Goal: Contribute content: Add original content to the website for others to see

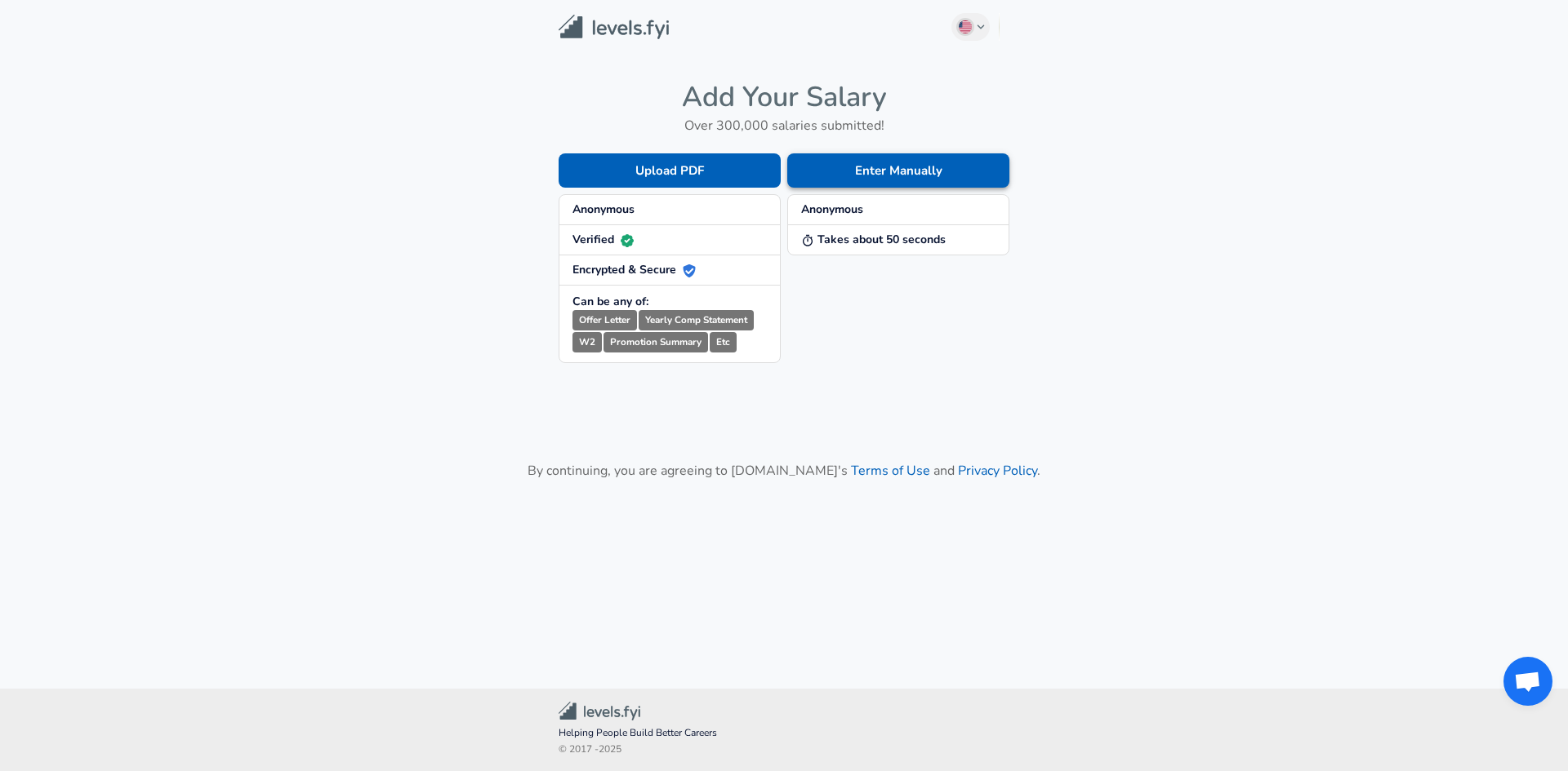
click at [932, 175] on button "Enter Manually" at bounding box center [898, 170] width 222 height 34
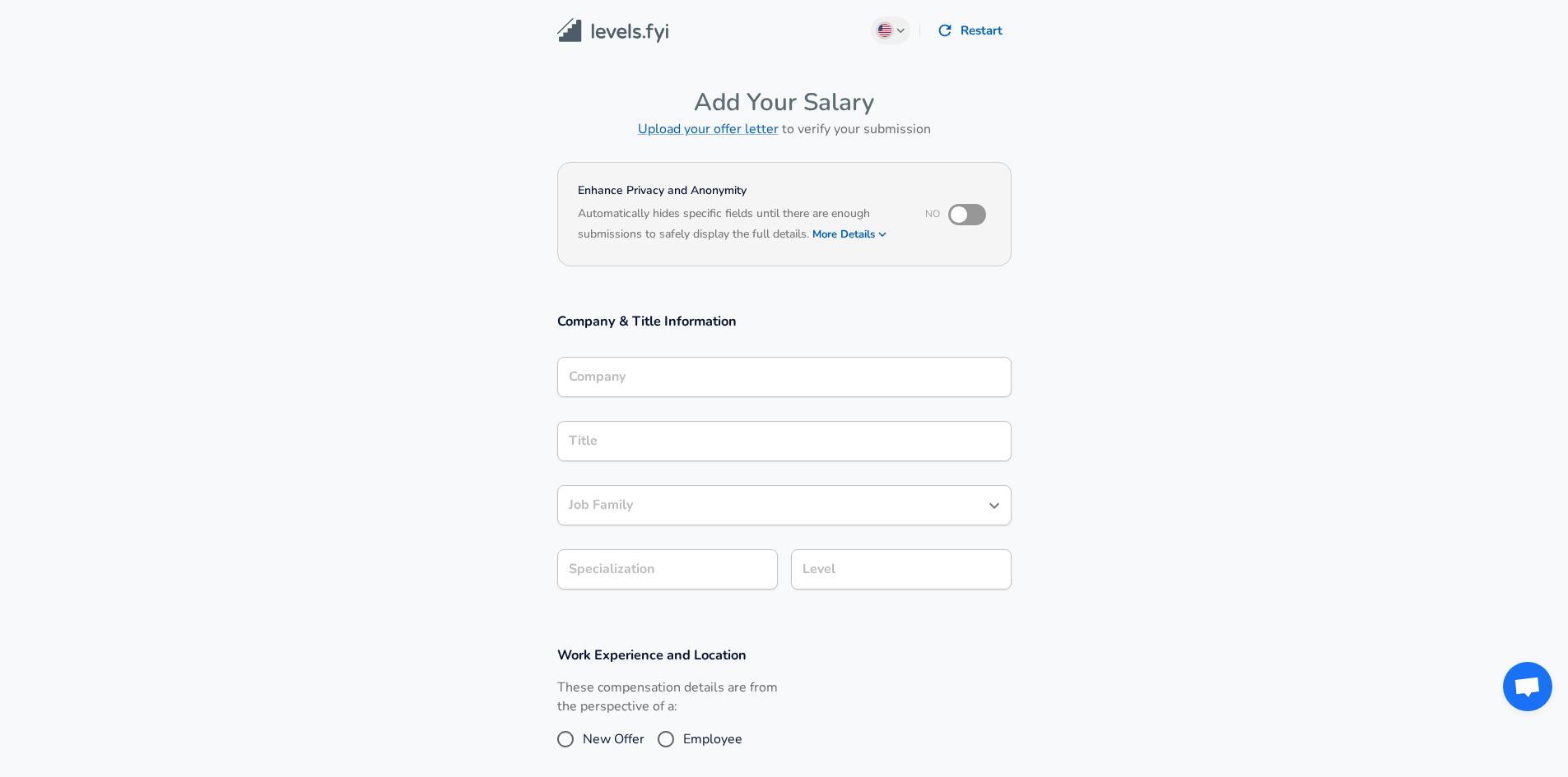
click at [684, 380] on input "Company" at bounding box center [785, 377] width 439 height 25
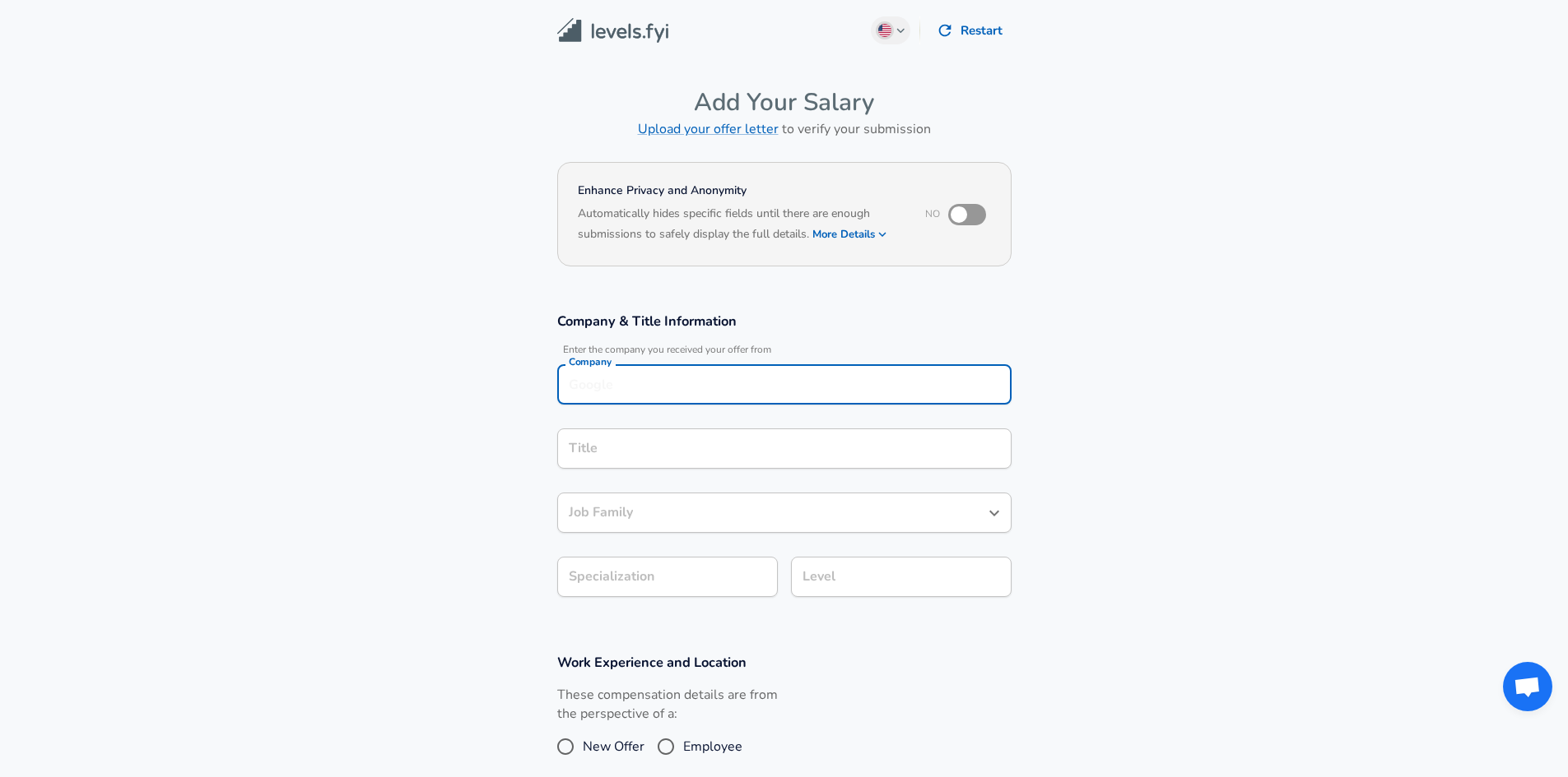
scroll to position [17, 0]
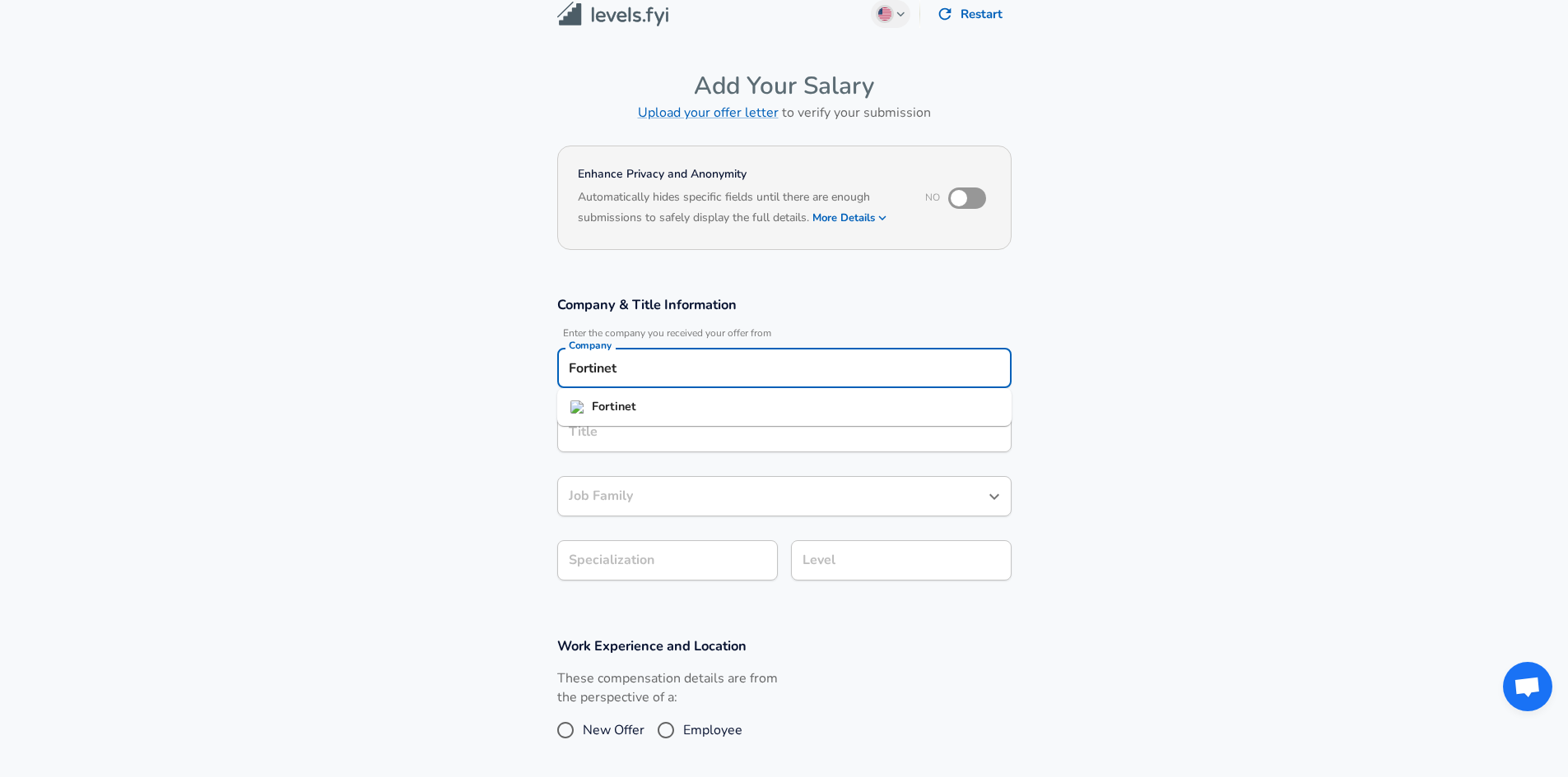
click at [777, 411] on li "Fortinet" at bounding box center [785, 407] width 454 height 25
type input "Fortinet"
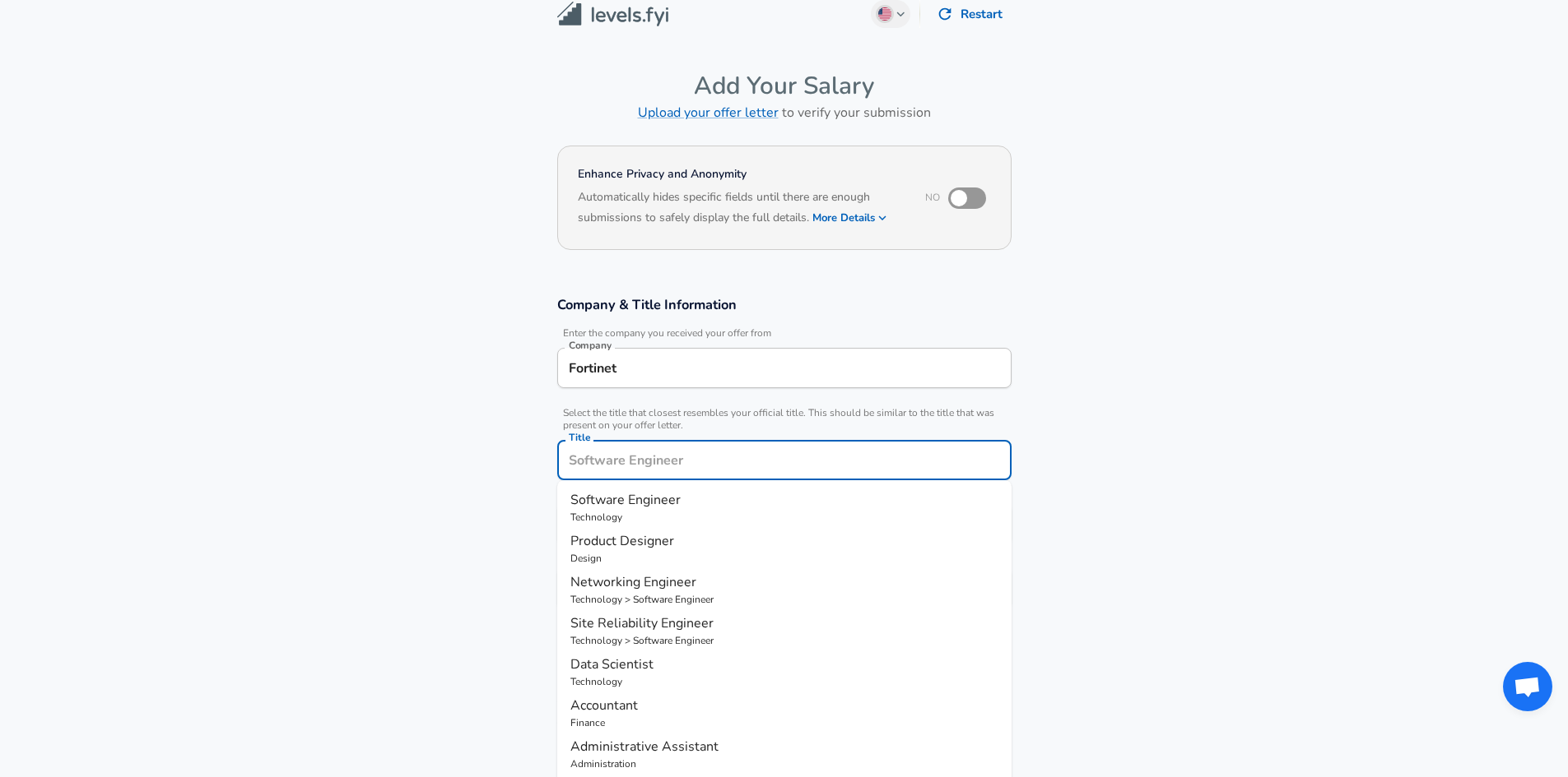
click at [702, 448] on input "Title" at bounding box center [785, 460] width 439 height 25
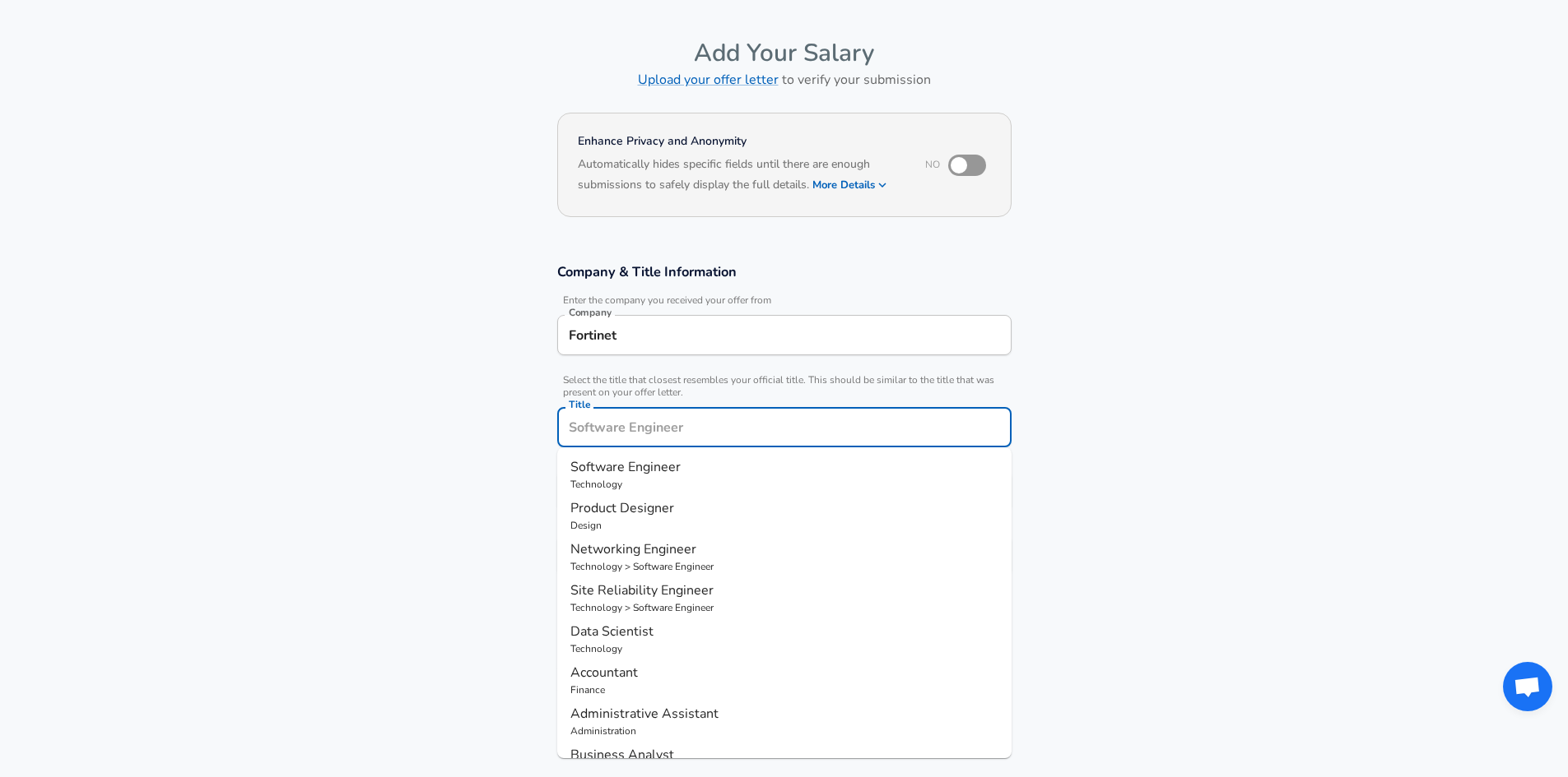
click at [664, 467] on span "Software Engineer" at bounding box center [626, 466] width 110 height 18
type input "Software Engineer"
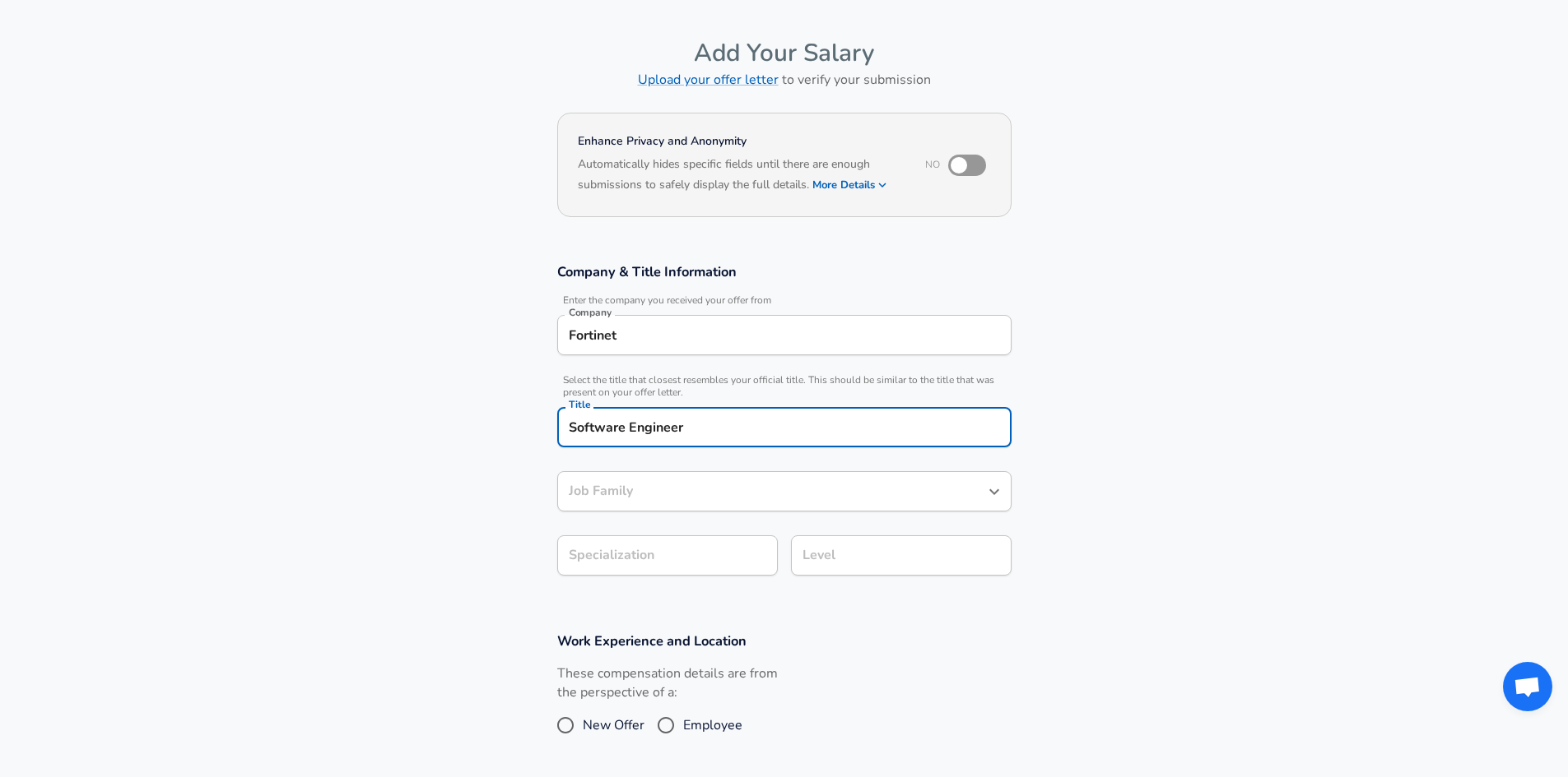
type input "Software Engineer"
click at [706, 559] on body "English ([GEOGRAPHIC_DATA]) Change Restart Add Your Salary Upload your offer le…" at bounding box center [784, 339] width 1568 height 777
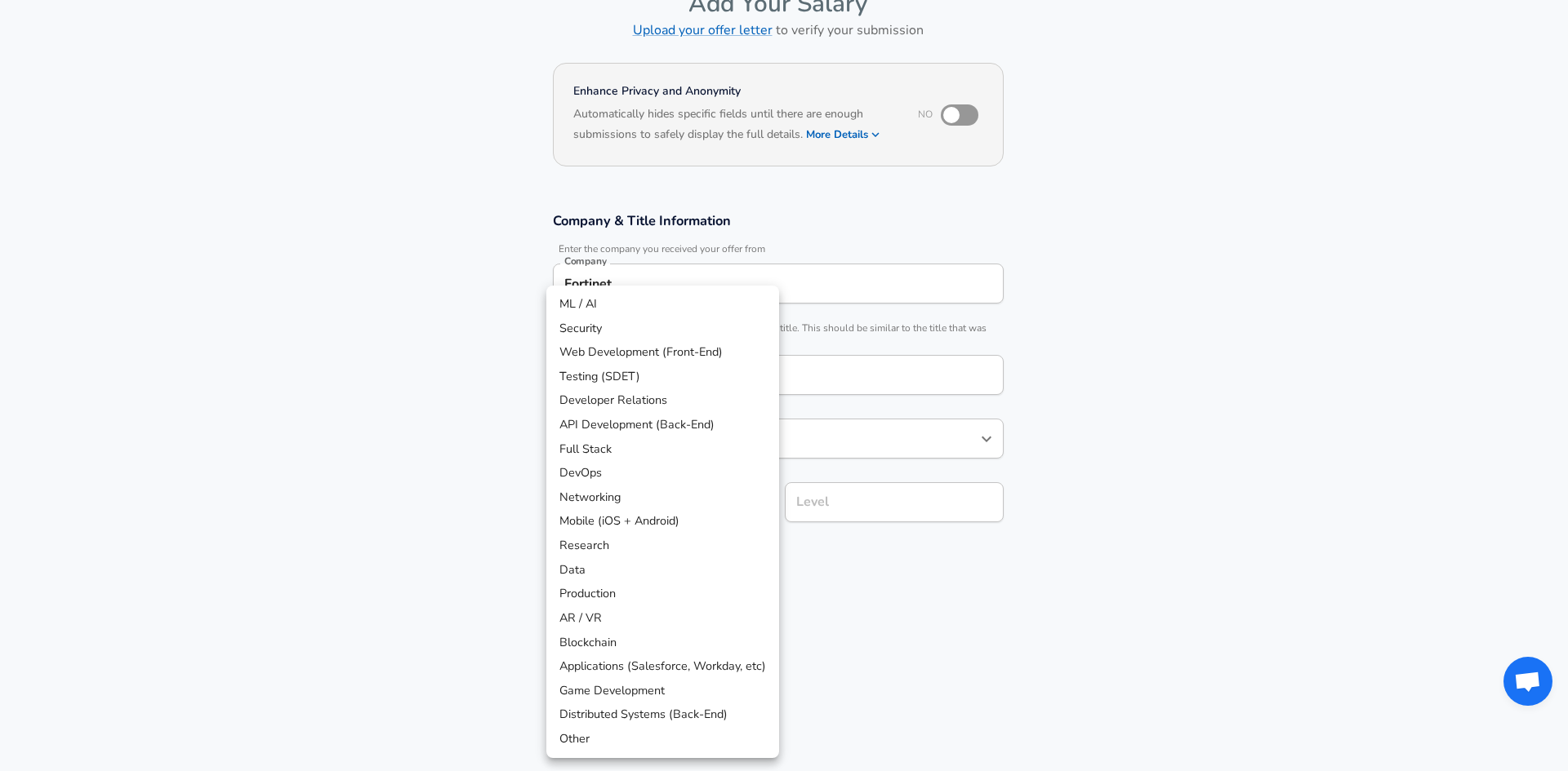
click at [635, 473] on li "DevOps" at bounding box center [662, 474] width 233 height 25
type input "DevOps"
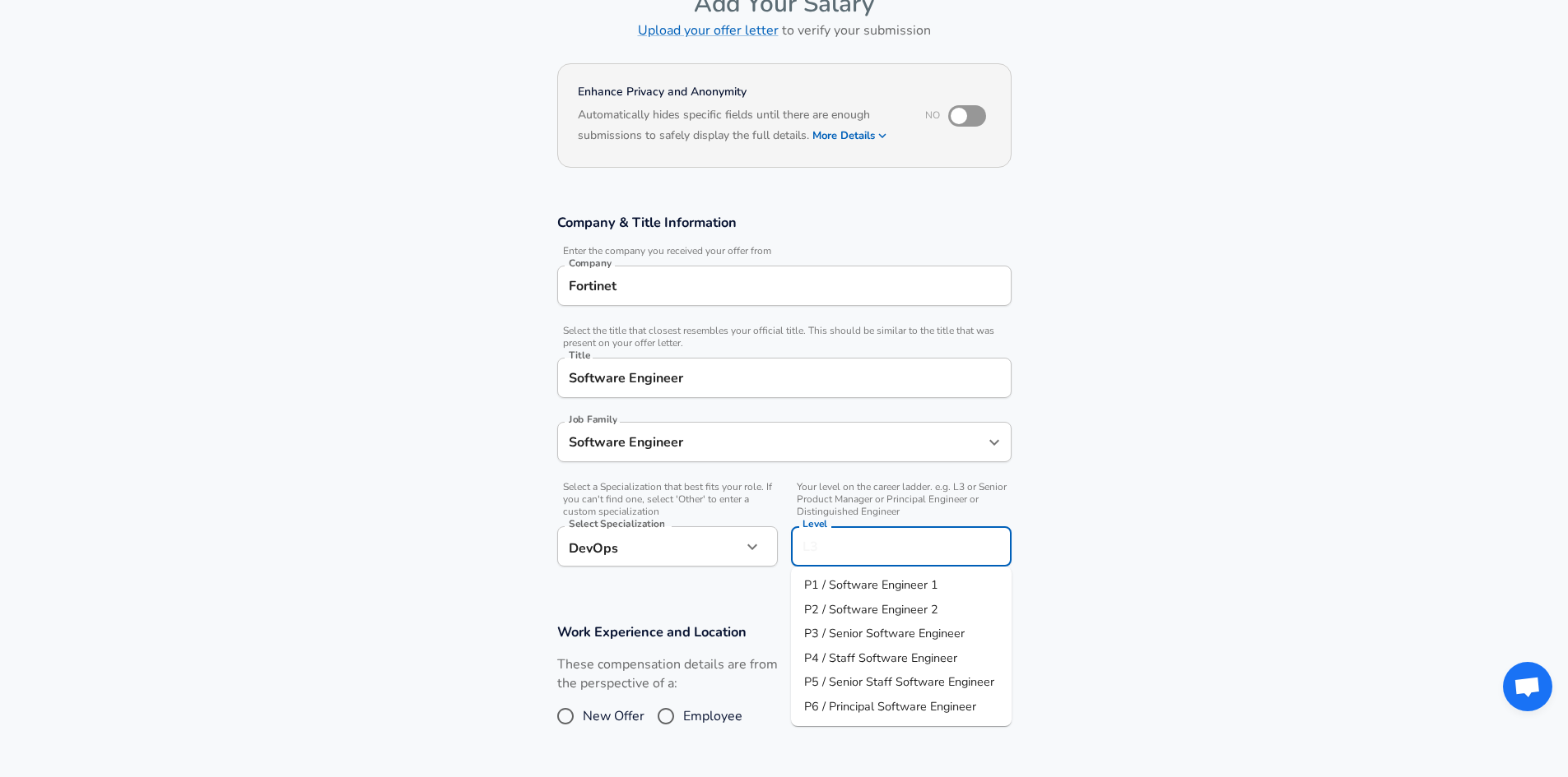
scroll to position [131, 0]
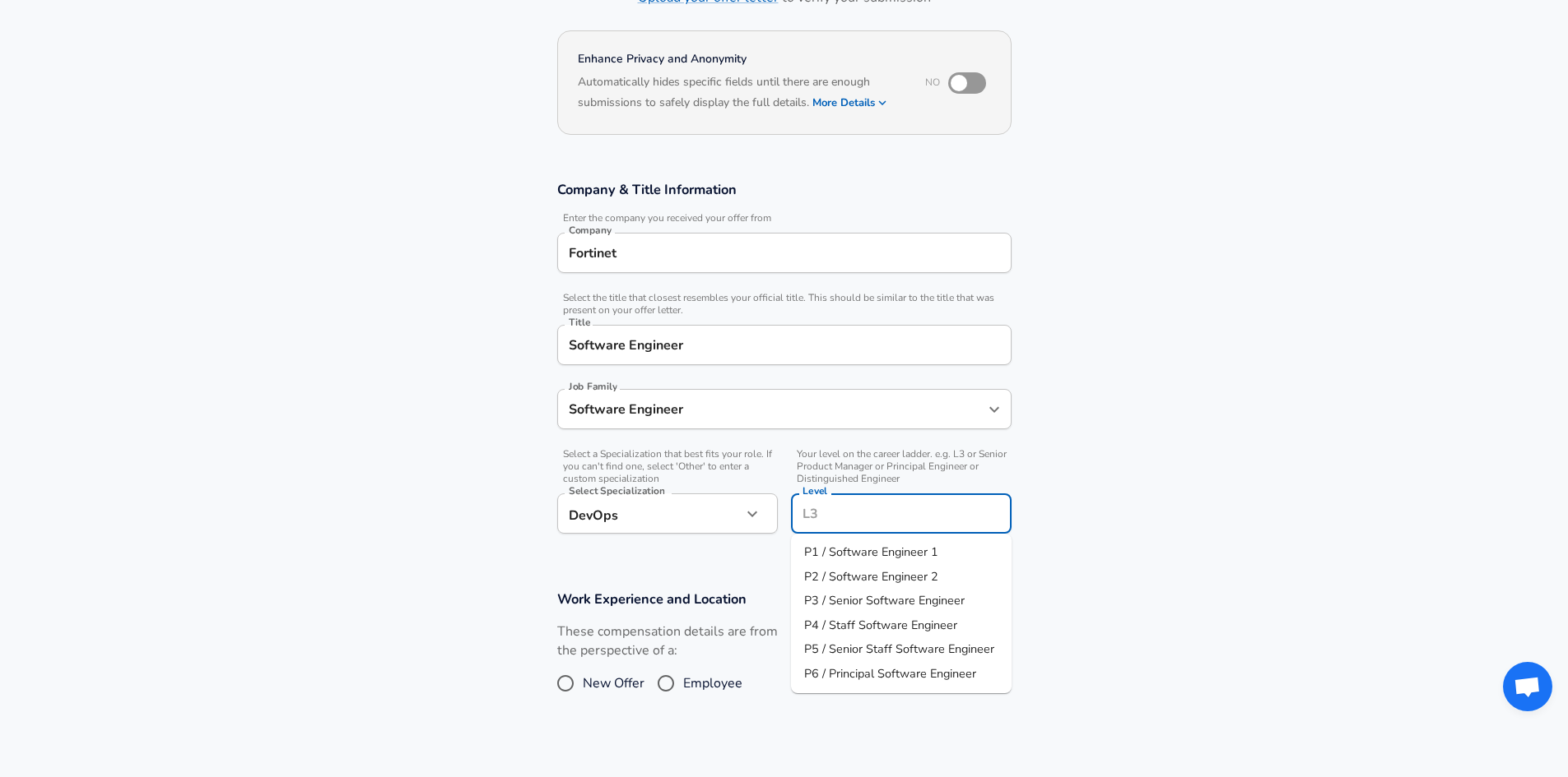
click at [876, 510] on input "Level" at bounding box center [901, 513] width 206 height 25
click at [900, 551] on span "P1 / Software Engineer 1" at bounding box center [872, 552] width 134 height 17
type input "P1 / Software Engineer 1"
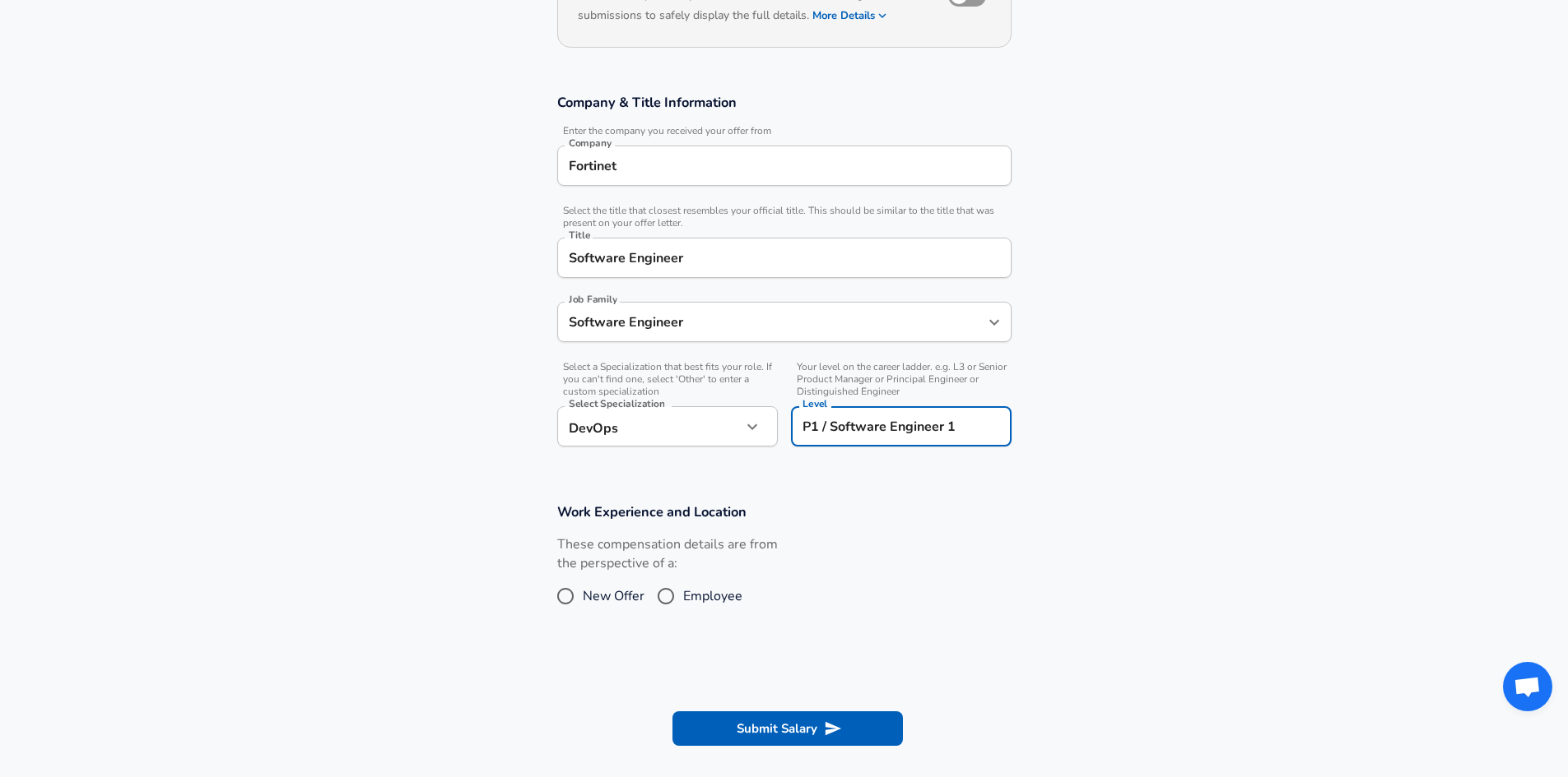
scroll to position [296, 0]
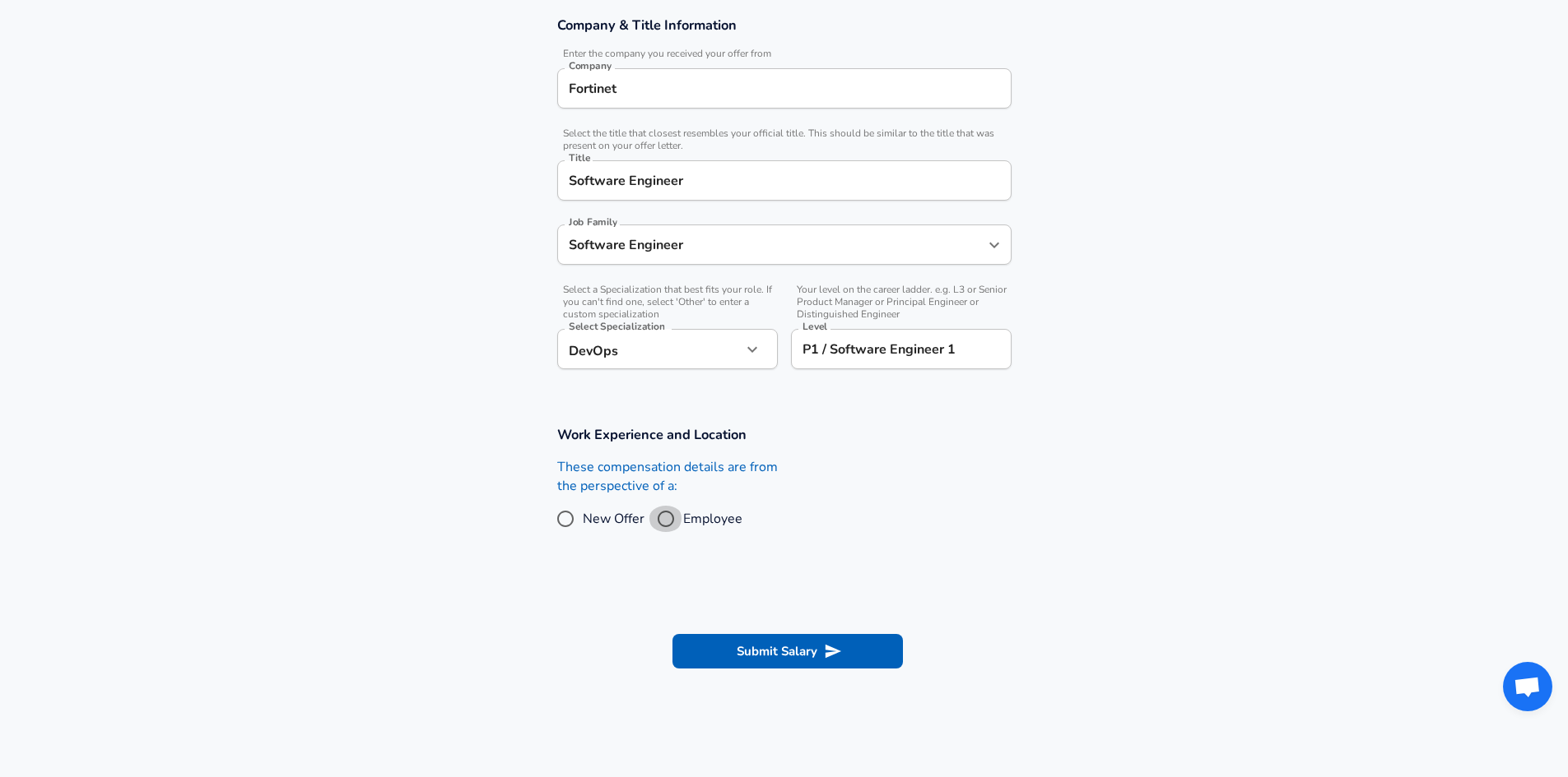
click at [665, 517] on input "Employee" at bounding box center [666, 519] width 34 height 26
radio input "true"
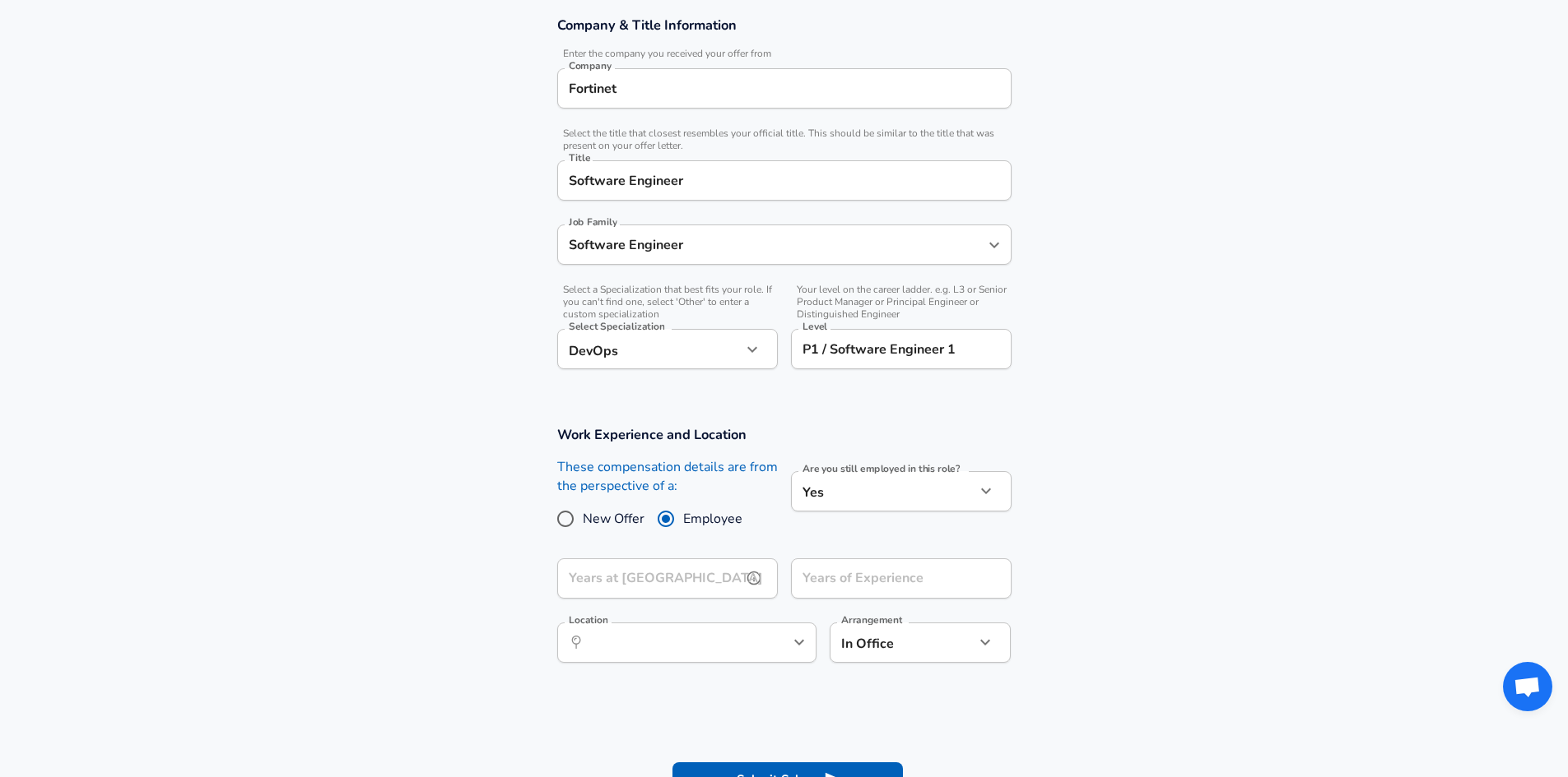
click at [721, 583] on input "Years at [GEOGRAPHIC_DATA]" at bounding box center [650, 578] width 184 height 40
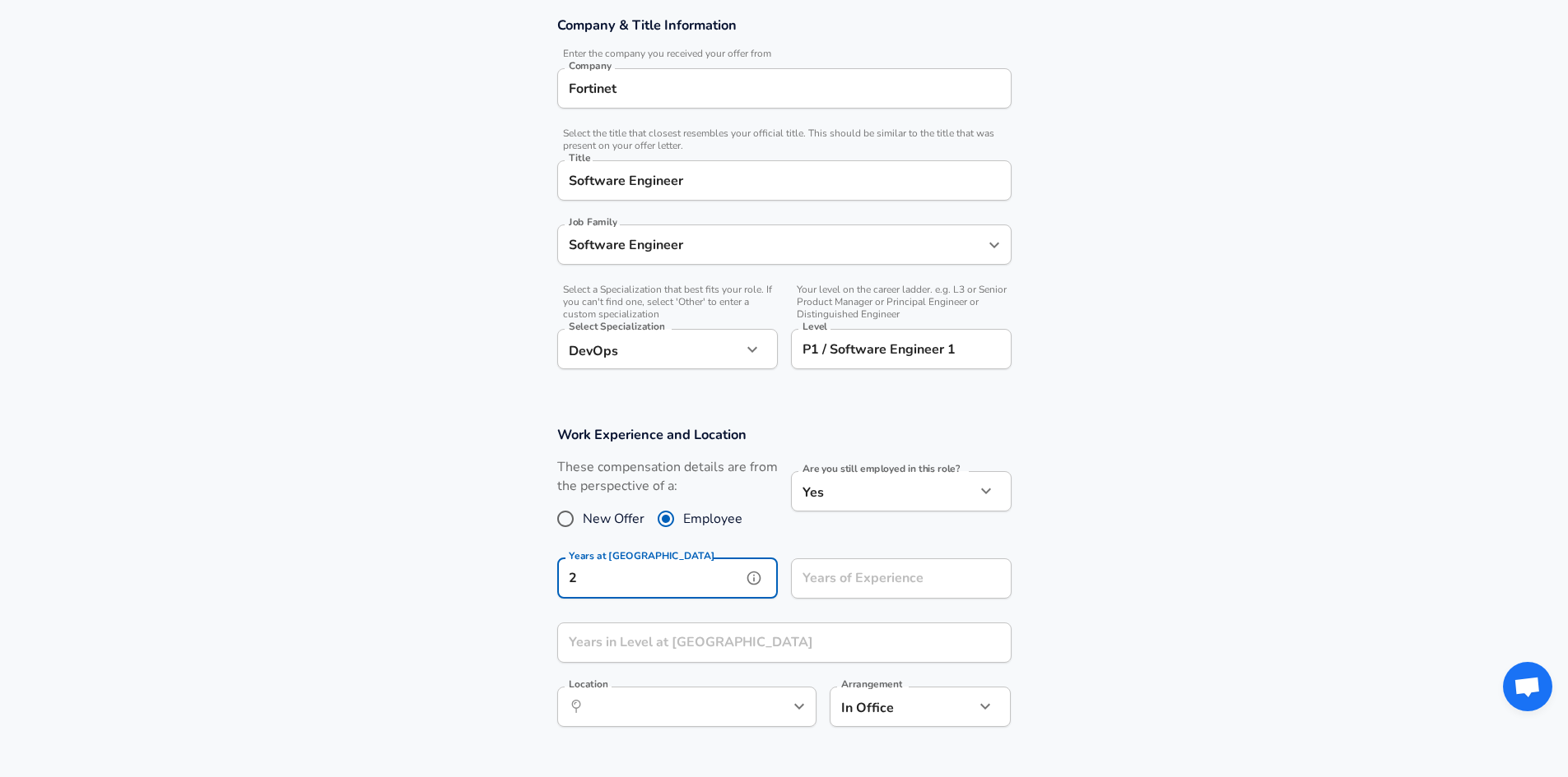
type input "2"
click at [840, 587] on input "Years of Experience" at bounding box center [884, 578] width 184 height 40
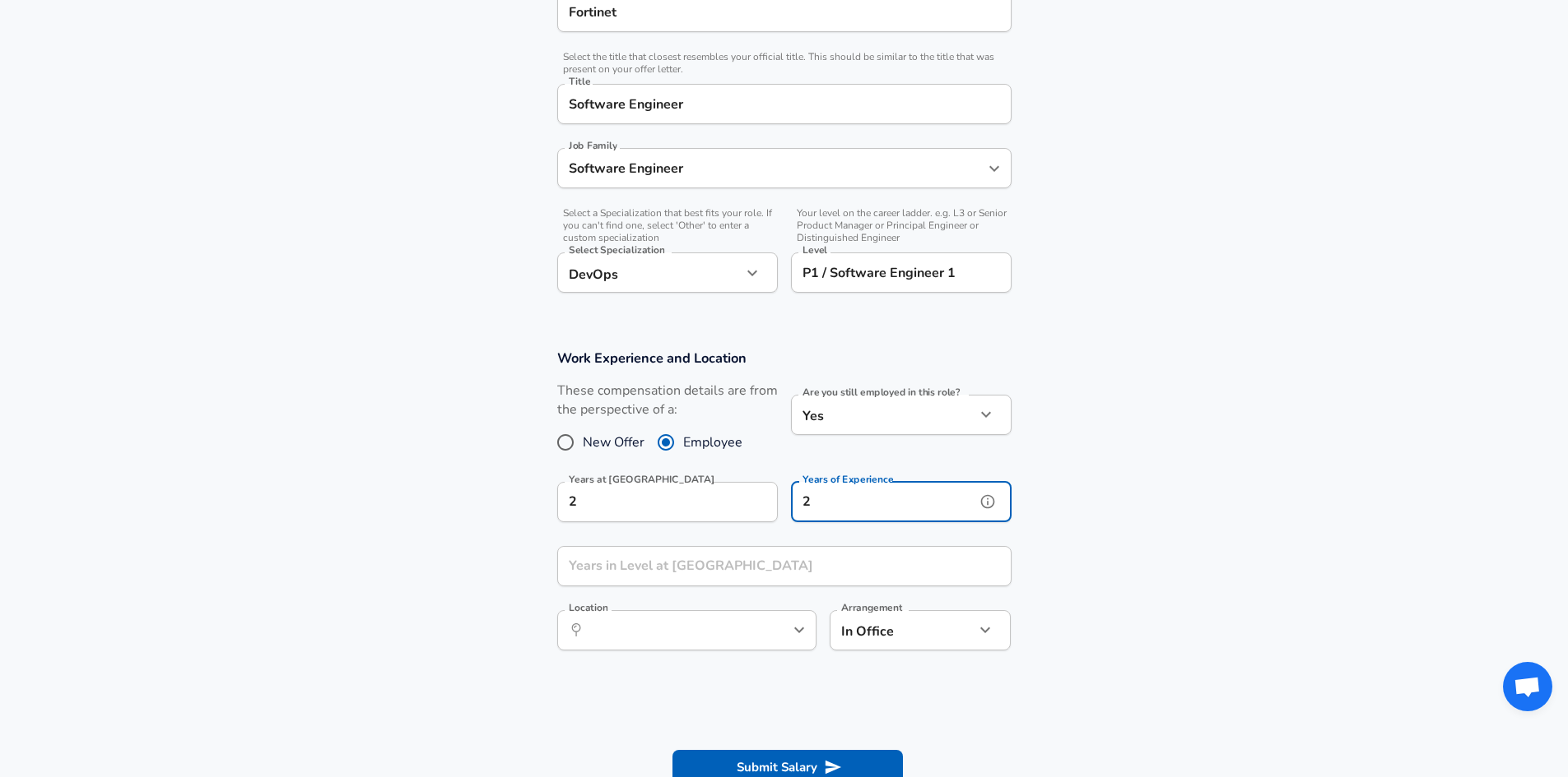
scroll to position [461, 0]
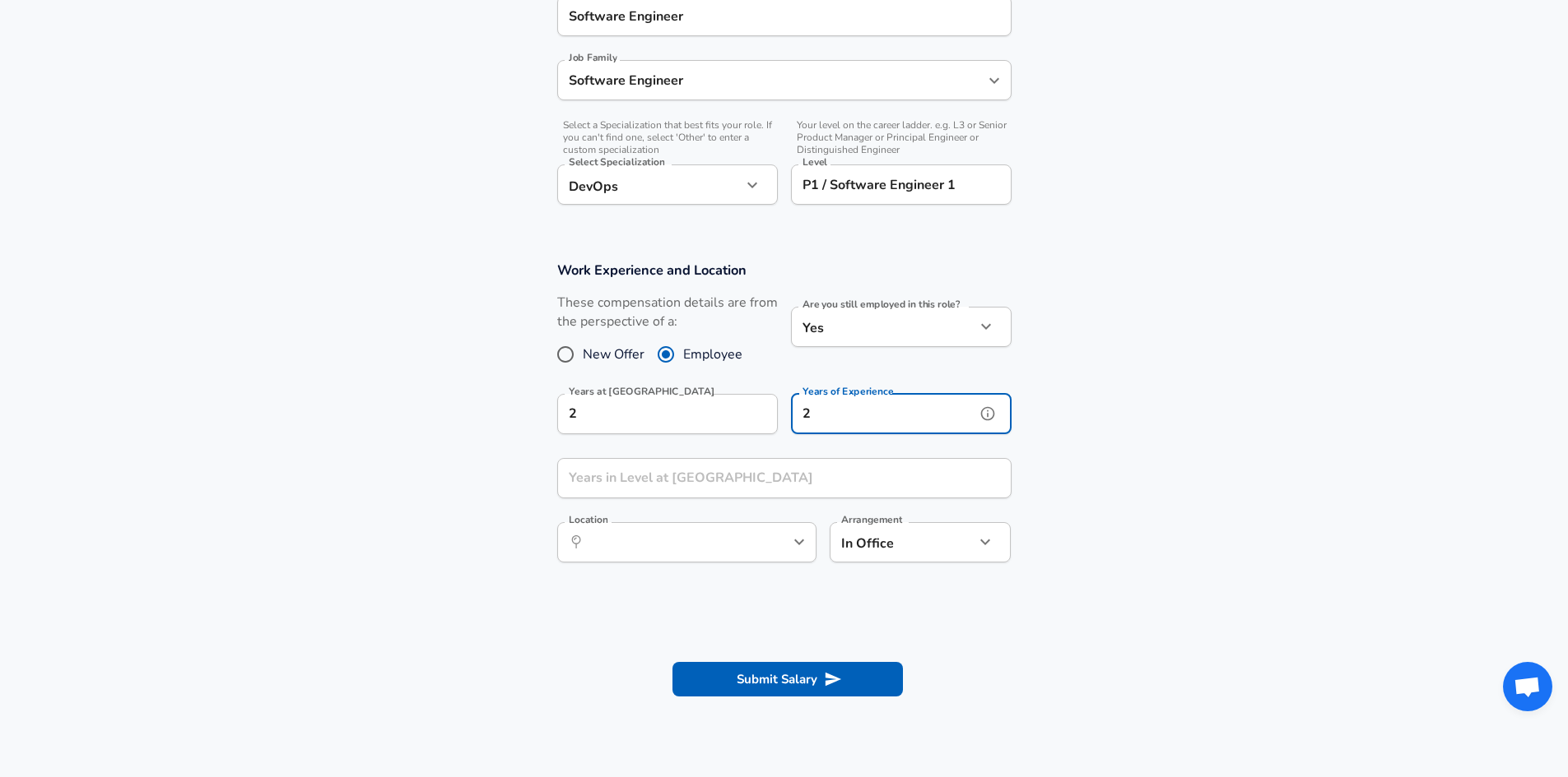
type input "2"
click at [657, 482] on input "Years in Level at [GEOGRAPHIC_DATA]" at bounding box center [766, 477] width 418 height 40
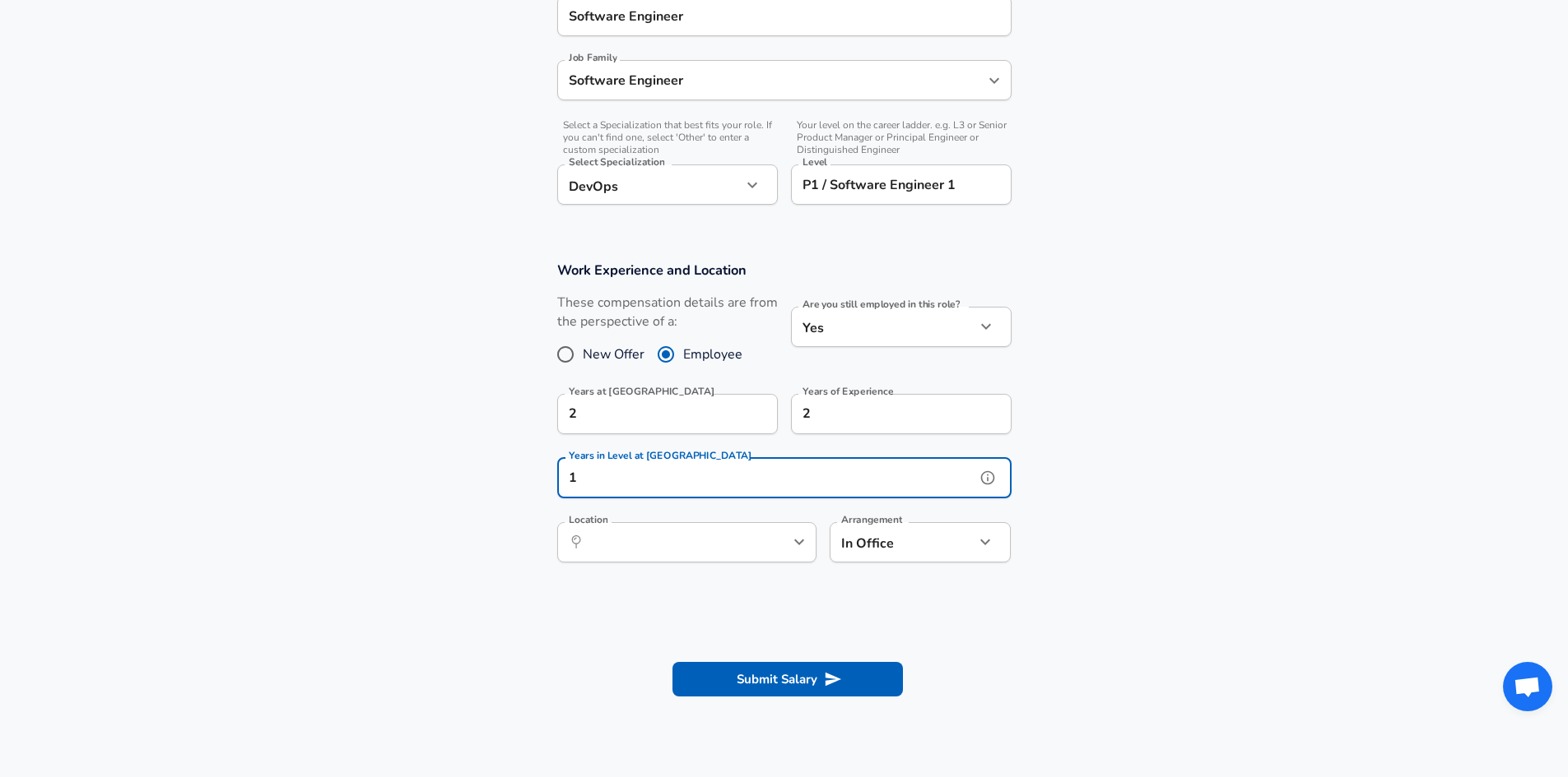
type input "1"
click at [721, 549] on input "Location" at bounding box center [669, 542] width 169 height 25
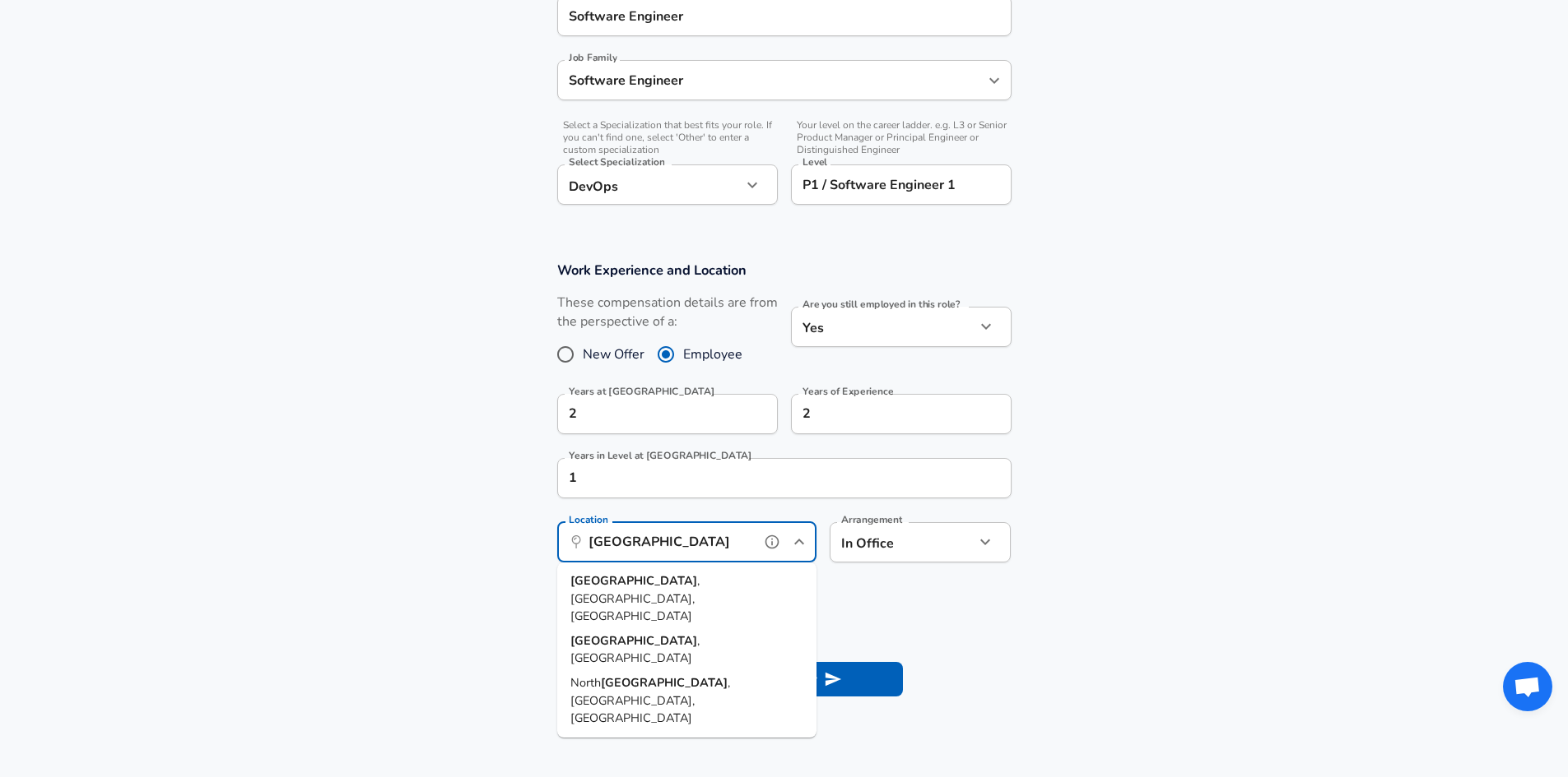
click at [670, 574] on span ", [GEOGRAPHIC_DATA], [GEOGRAPHIC_DATA]" at bounding box center [635, 598] width 129 height 52
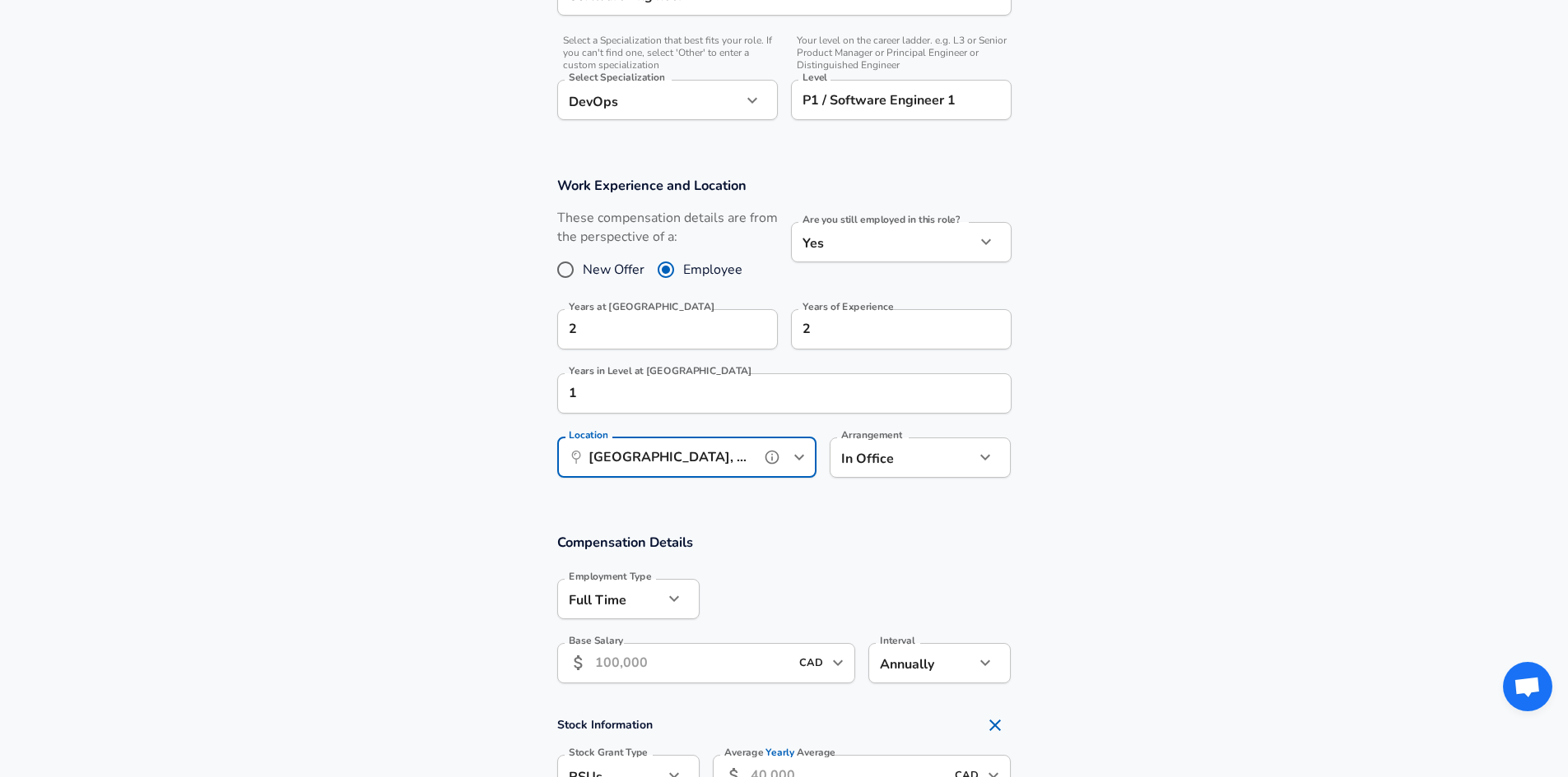
scroll to position [707, 0]
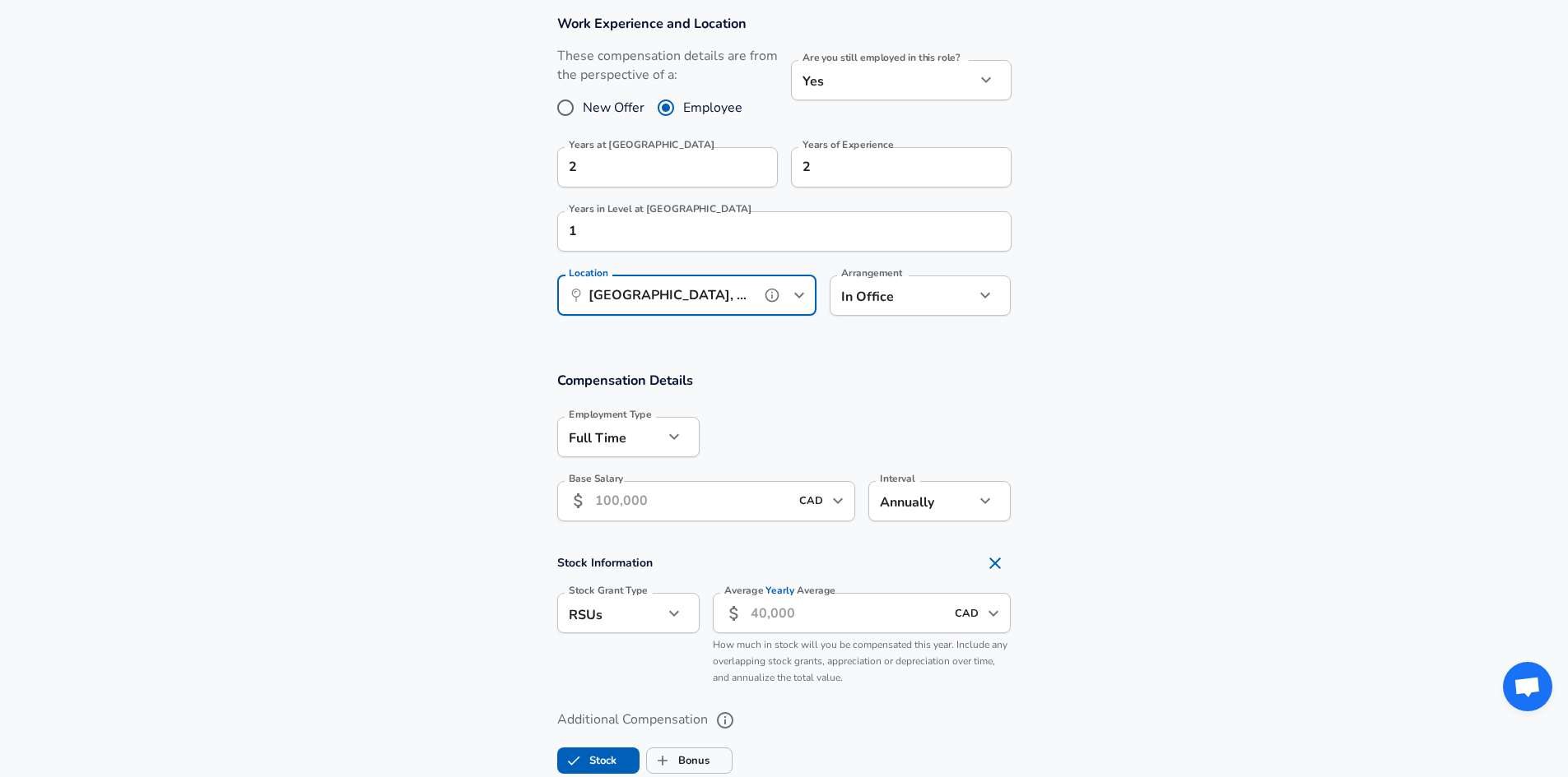
type input "[GEOGRAPHIC_DATA], [GEOGRAPHIC_DATA], [GEOGRAPHIC_DATA]"
click at [635, 501] on input "Base Salary" at bounding box center [693, 501] width 196 height 40
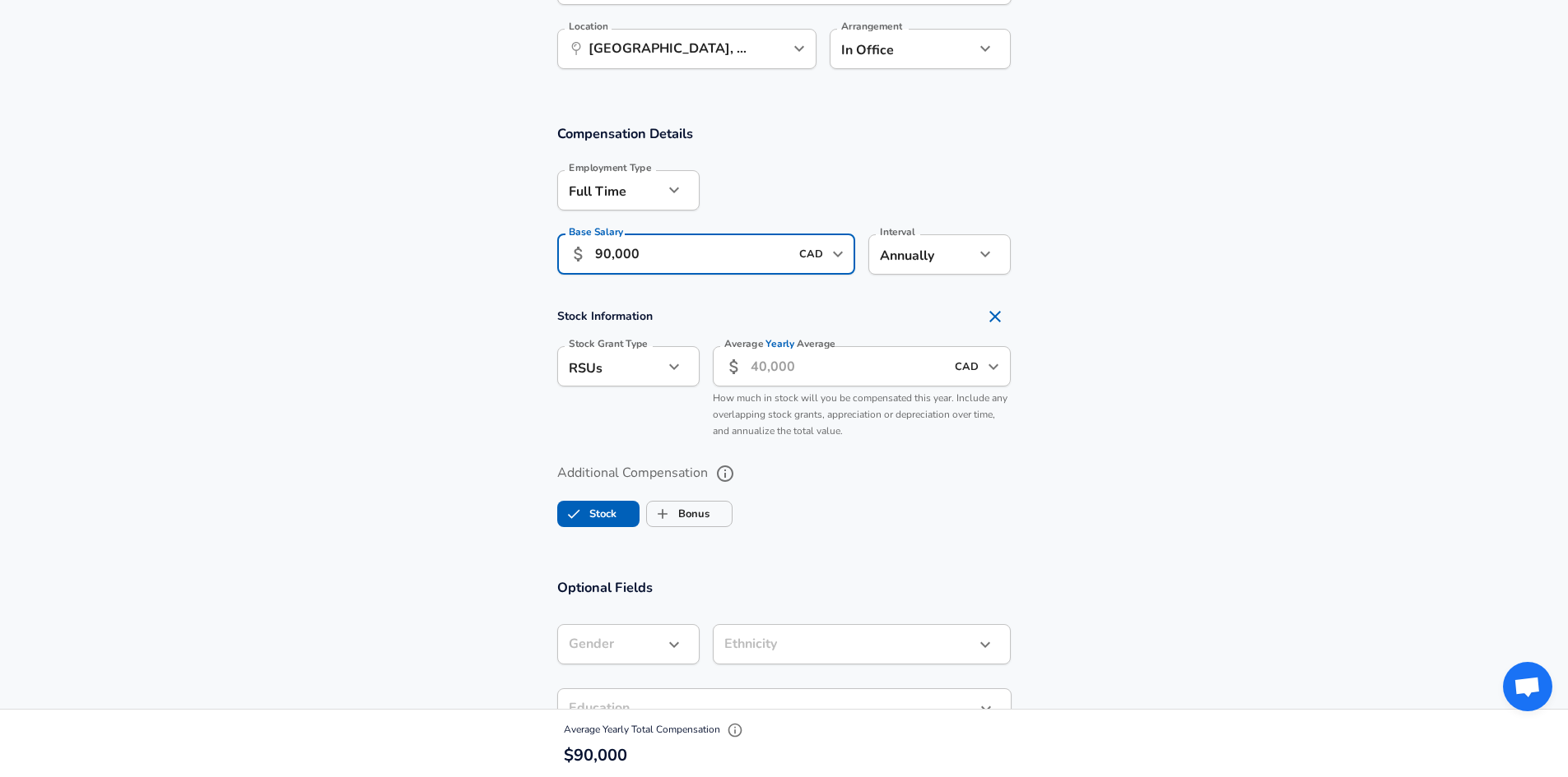
scroll to position [872, 0]
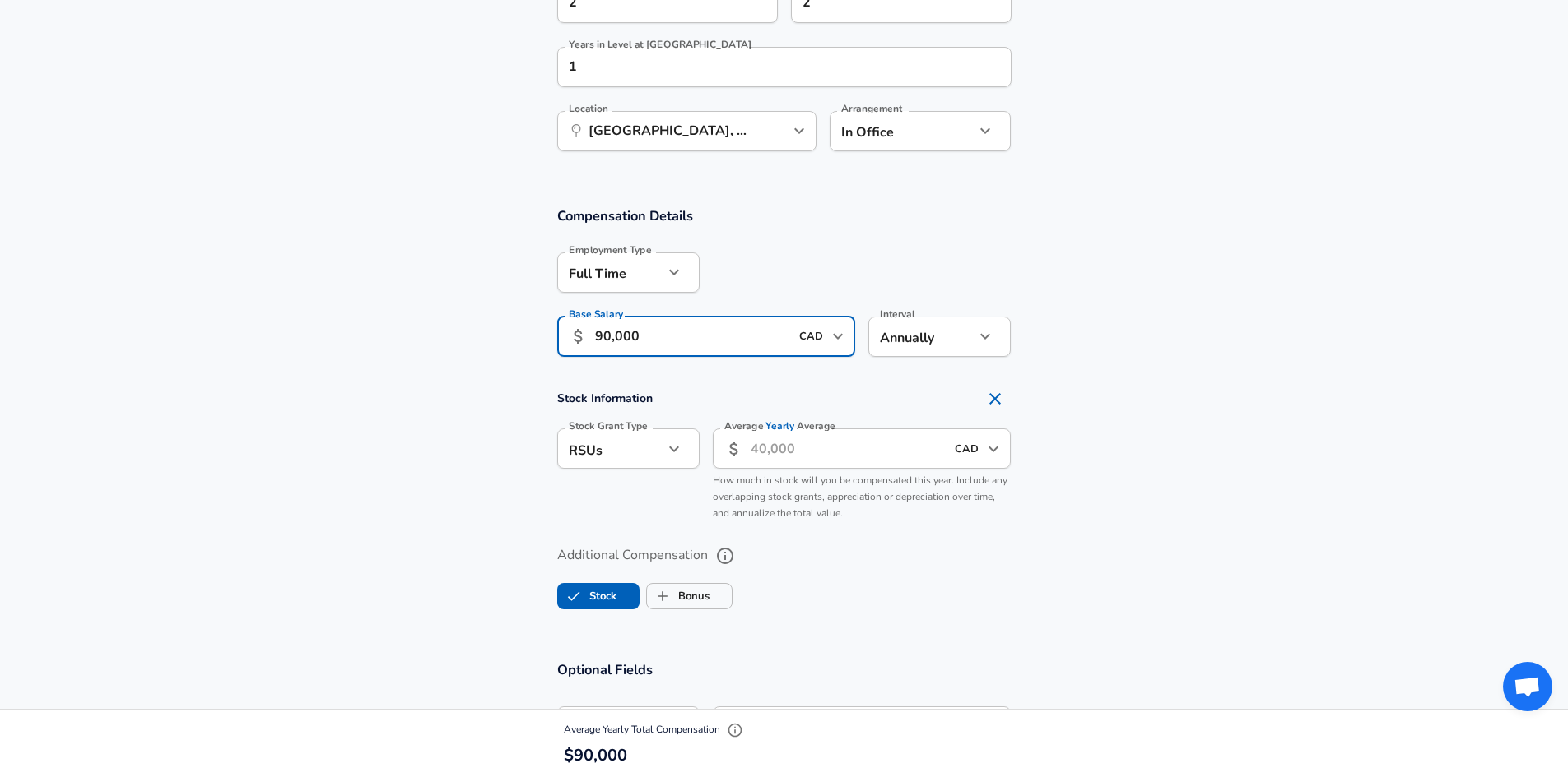
type input "90,000"
click at [769, 447] on input "Average Yearly Average" at bounding box center [848, 449] width 196 height 40
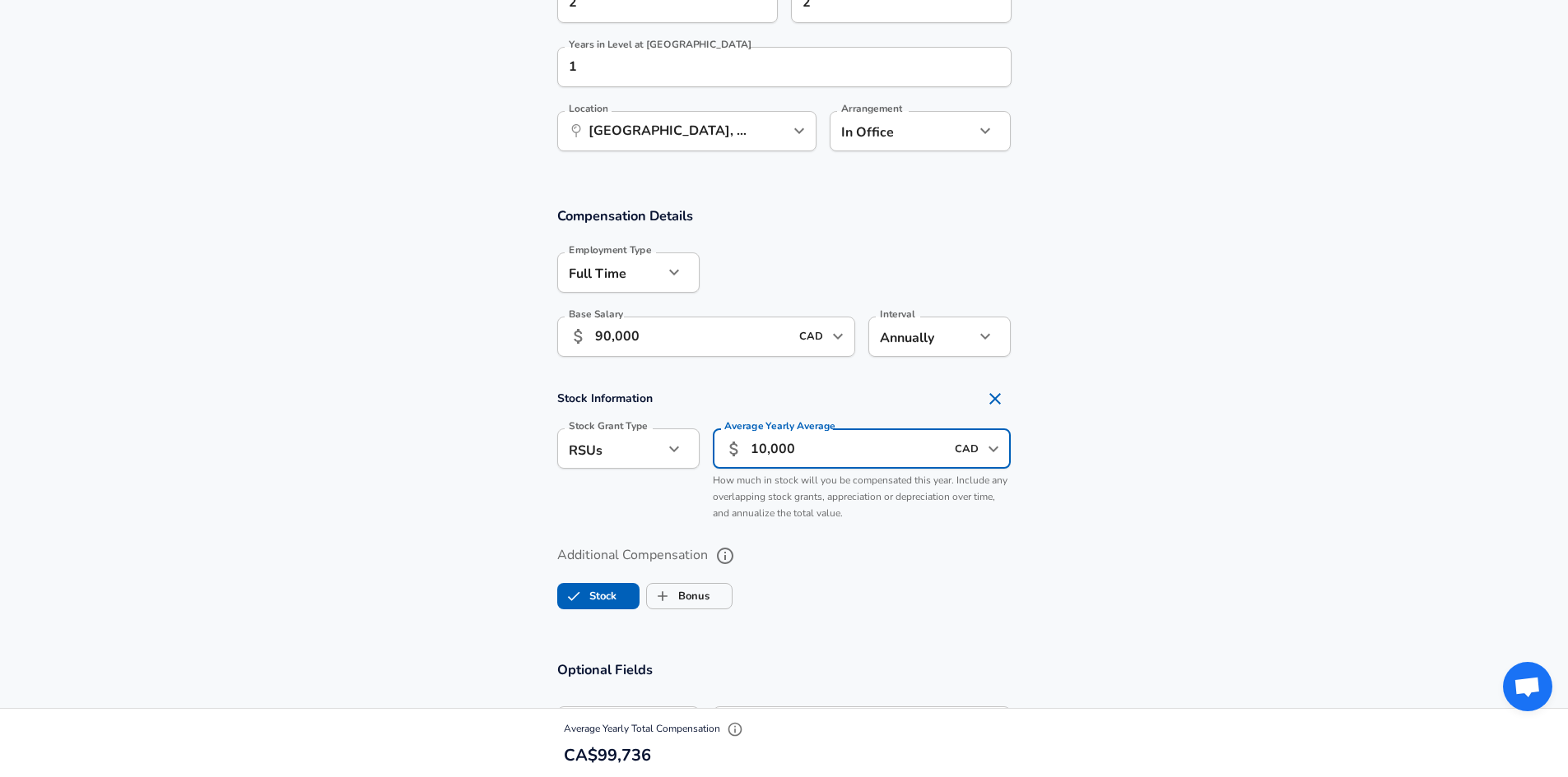
type input "10,000"
click at [1120, 441] on section "Stock Information Stock Grant Type RSUs stock Stock Grant Type Average Yearly A…" at bounding box center [784, 455] width 1568 height 146
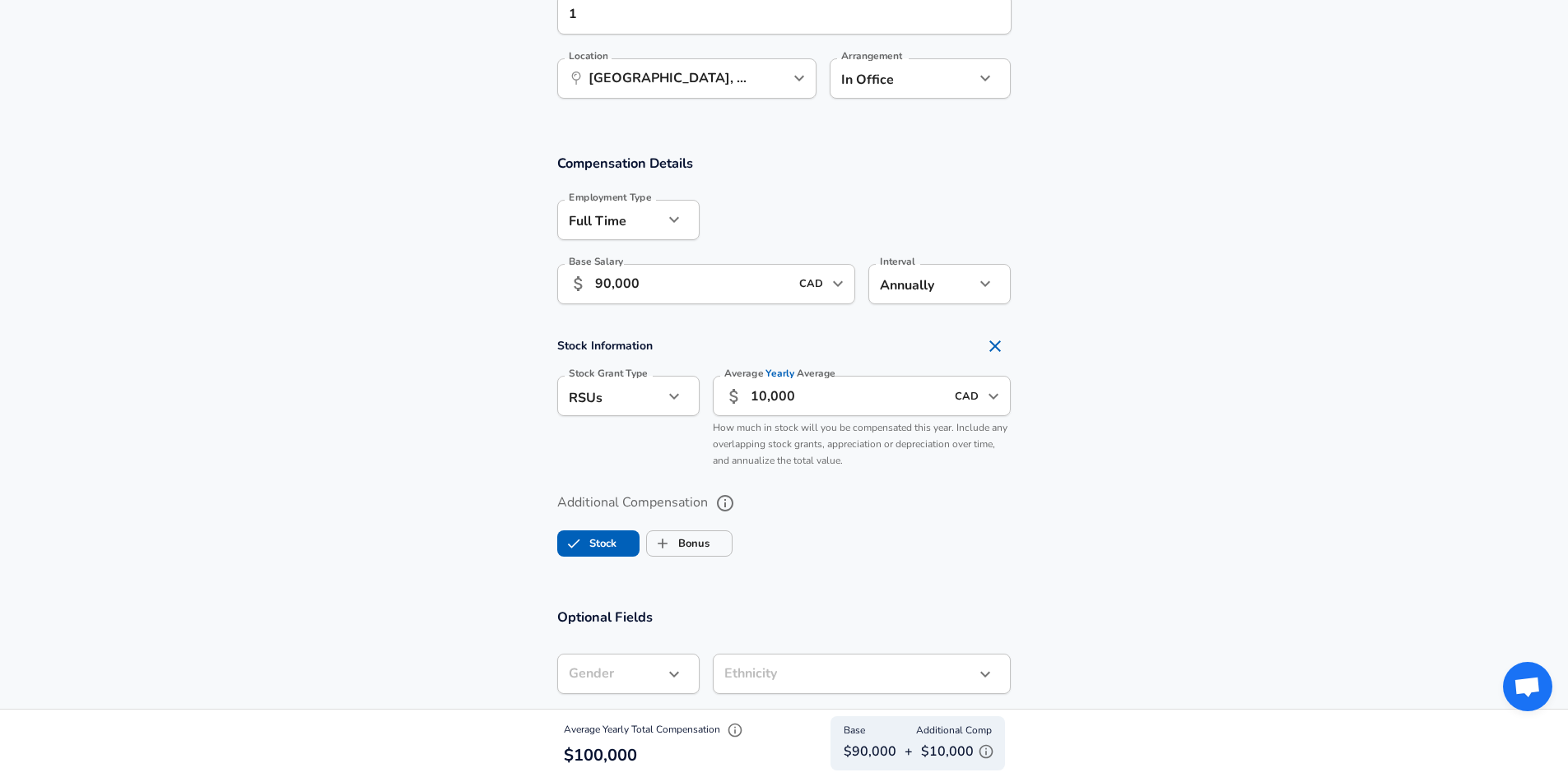
scroll to position [955, 0]
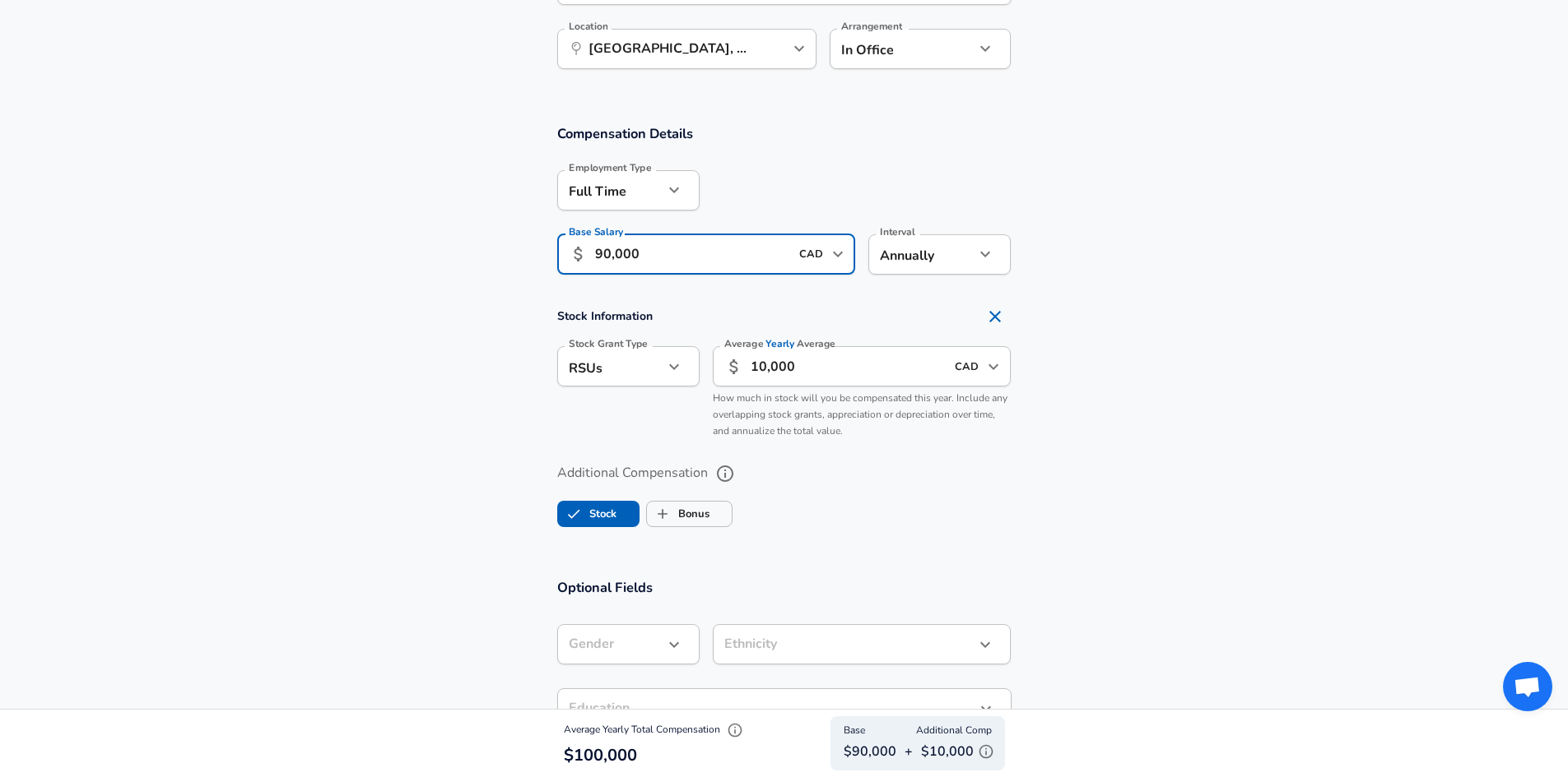
click at [606, 251] on input "90,000" at bounding box center [693, 254] width 196 height 40
click at [1069, 274] on section "Compensation Details Employment Type [DEMOGRAPHIC_DATA] full_time Employment Ty…" at bounding box center [784, 205] width 1568 height 161
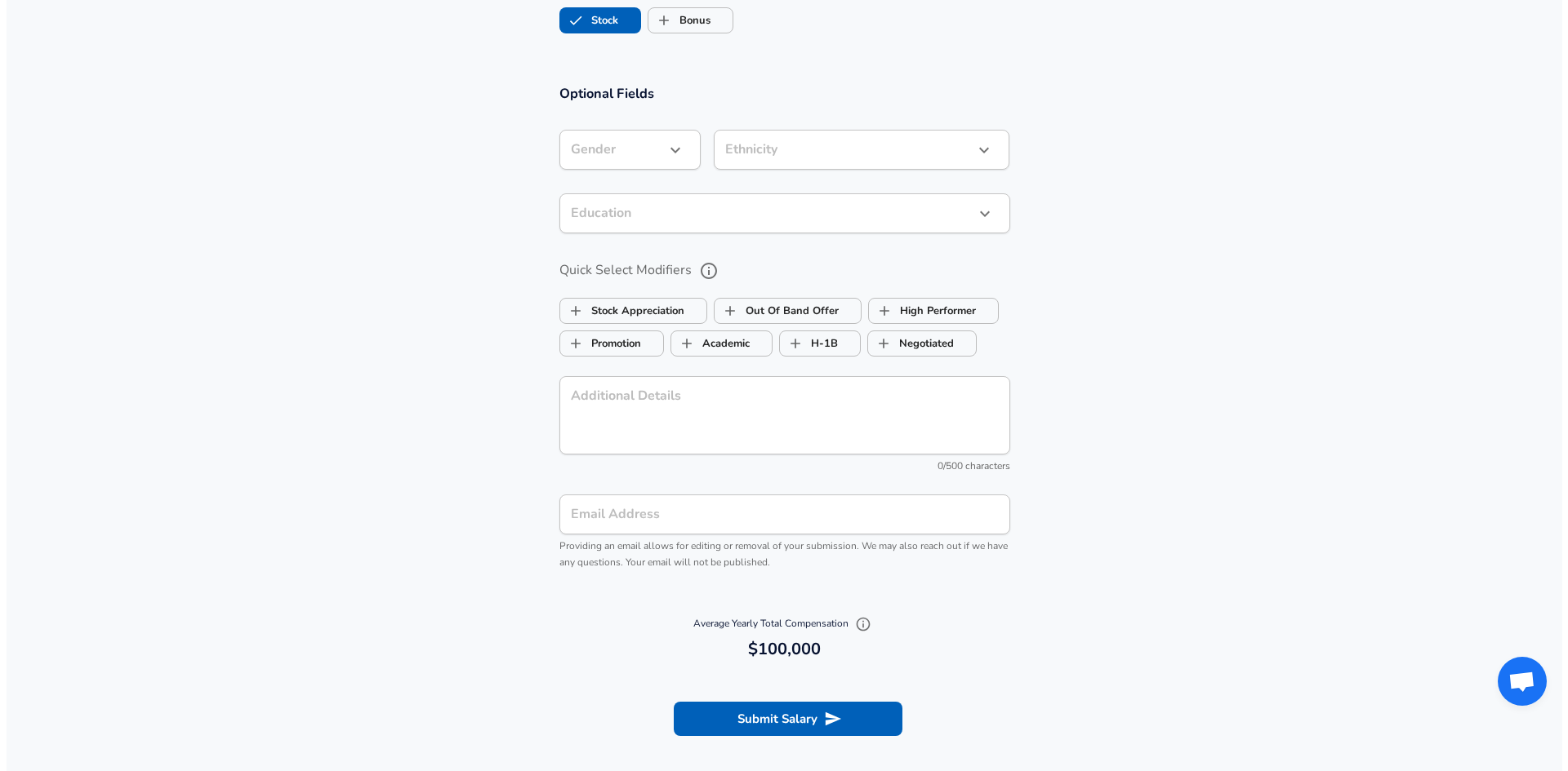
scroll to position [1764, 0]
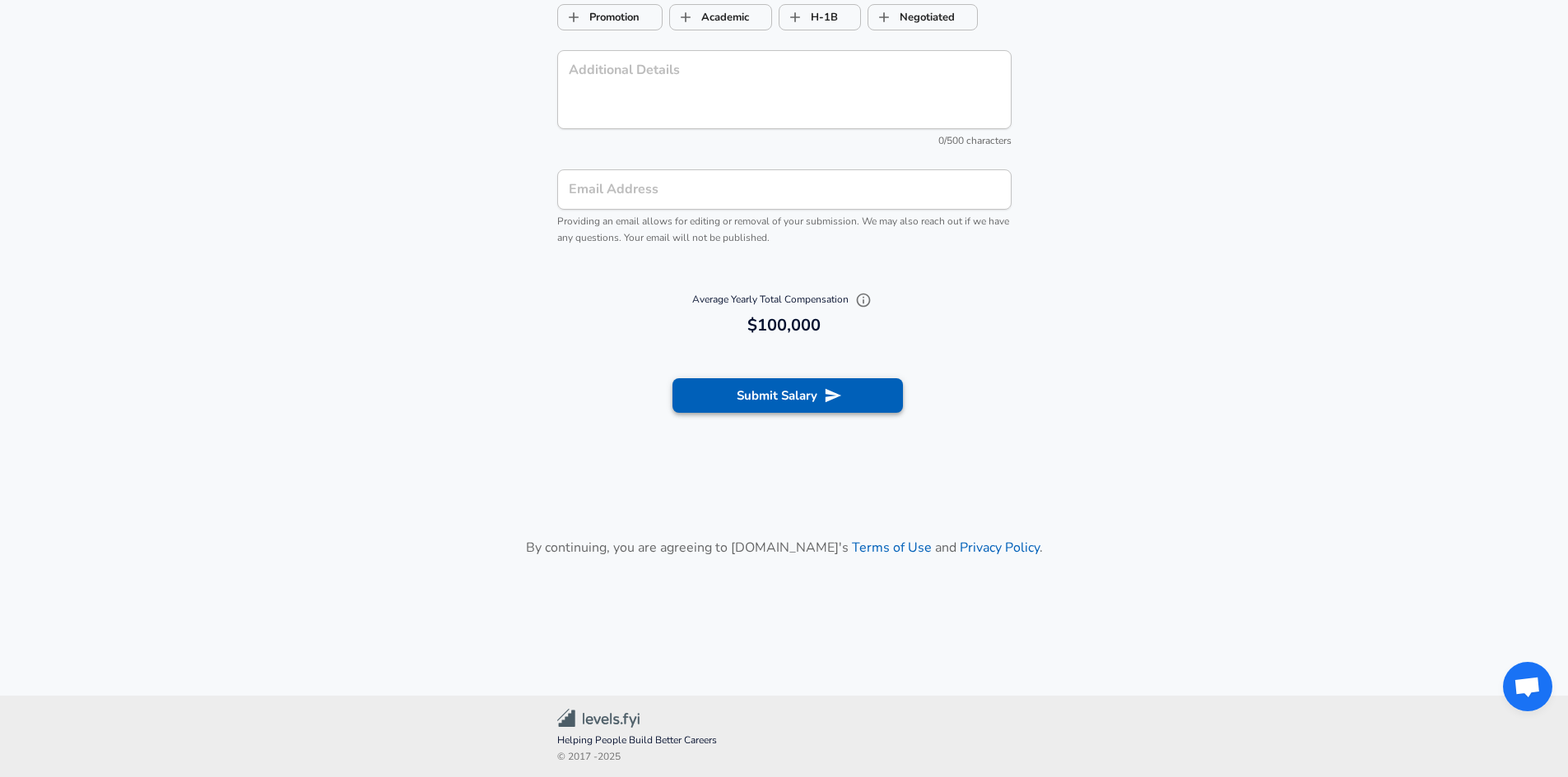
click at [777, 395] on button "Submit Salary" at bounding box center [788, 395] width 231 height 34
